Goal: Task Accomplishment & Management: Use online tool/utility

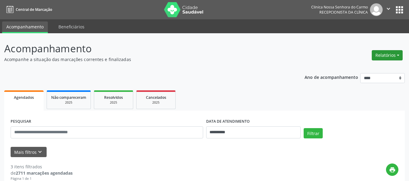
click at [398, 54] on button "Relatórios" at bounding box center [386, 55] width 31 height 10
click at [368, 67] on link "Agendamentos" at bounding box center [370, 68] width 65 height 8
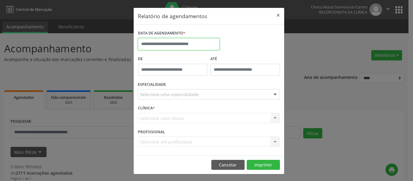
click at [180, 43] on input "text" at bounding box center [179, 44] width 82 height 12
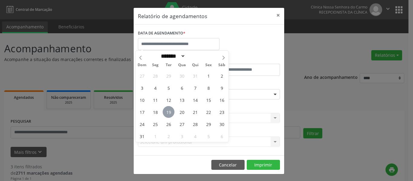
click at [168, 113] on span "19" at bounding box center [169, 112] width 12 height 12
type input "**********"
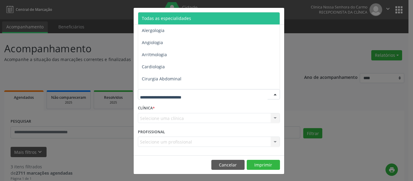
click at [181, 21] on span "Todas as especialidades" at bounding box center [166, 18] width 49 height 6
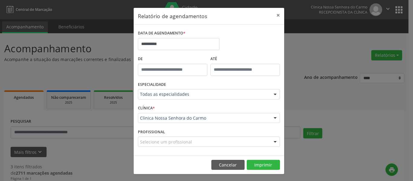
scroll to position [1, 0]
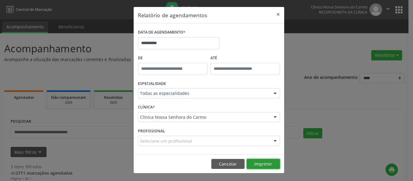
click at [260, 161] on button "Imprimir" at bounding box center [263, 164] width 33 height 10
